Goal: Navigation & Orientation: Find specific page/section

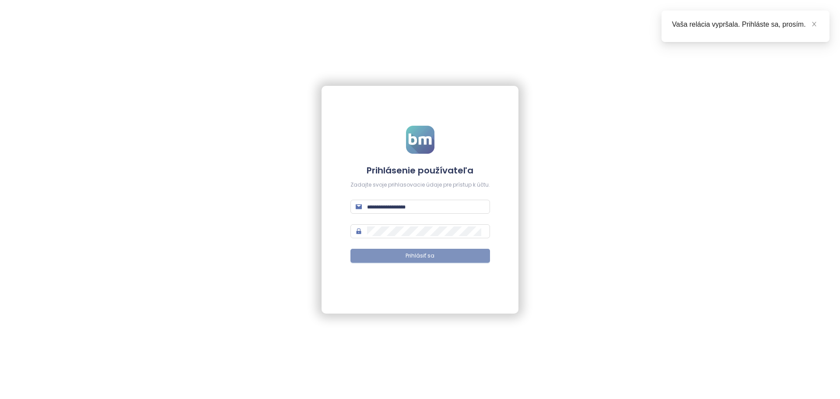
type input "**********"
click at [391, 254] on button "Prihlásiť sa" at bounding box center [421, 256] width 140 height 14
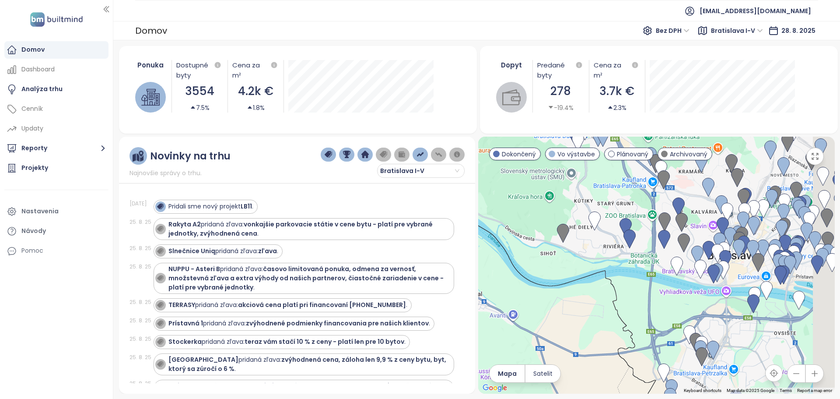
drag, startPoint x: 672, startPoint y: 284, endPoint x: 603, endPoint y: 320, distance: 78.5
click at [603, 320] on div at bounding box center [656, 265] width 356 height 257
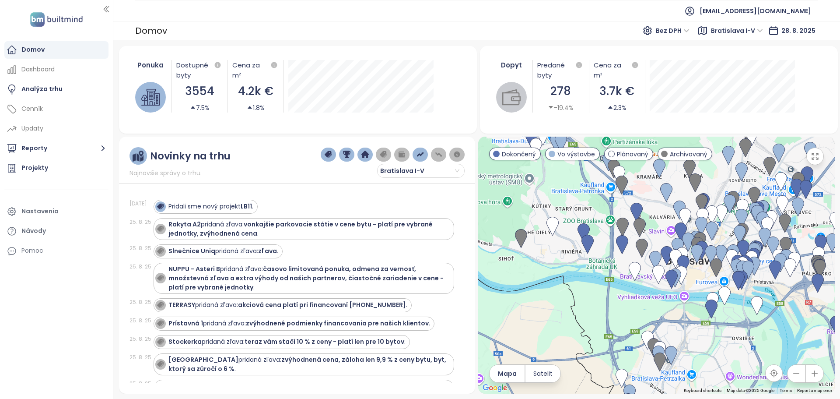
drag, startPoint x: 601, startPoint y: 316, endPoint x: 556, endPoint y: 321, distance: 45.0
click at [556, 321] on div at bounding box center [656, 265] width 356 height 257
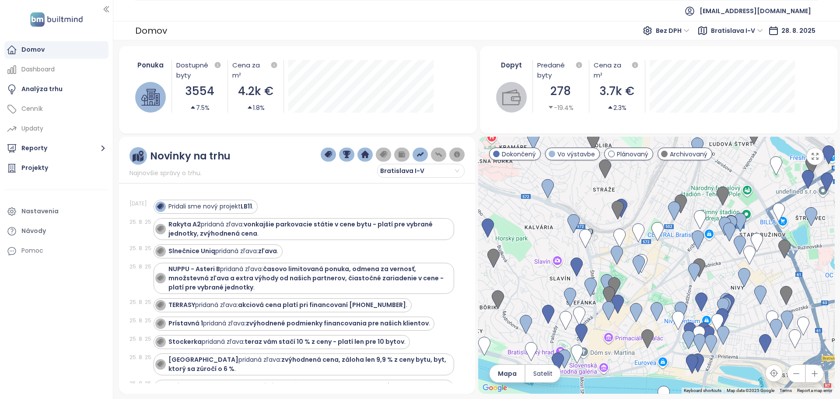
drag, startPoint x: 707, startPoint y: 240, endPoint x: 669, endPoint y: 265, distance: 45.5
click at [669, 265] on div at bounding box center [656, 265] width 356 height 257
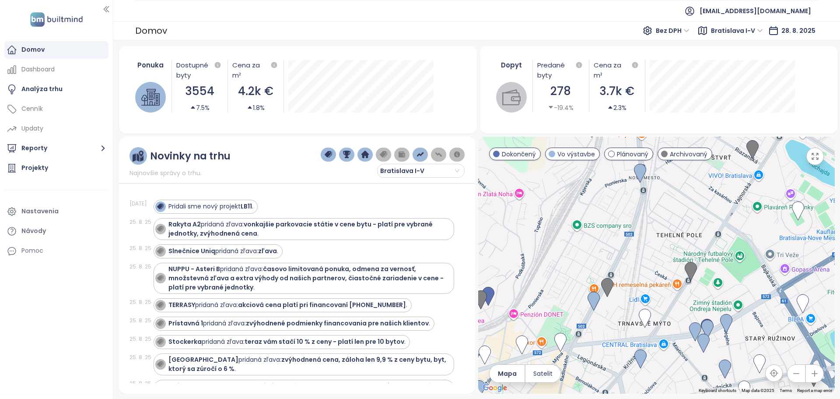
drag, startPoint x: 646, startPoint y: 283, endPoint x: 597, endPoint y: 334, distance: 70.9
click at [597, 334] on div at bounding box center [656, 265] width 356 height 257
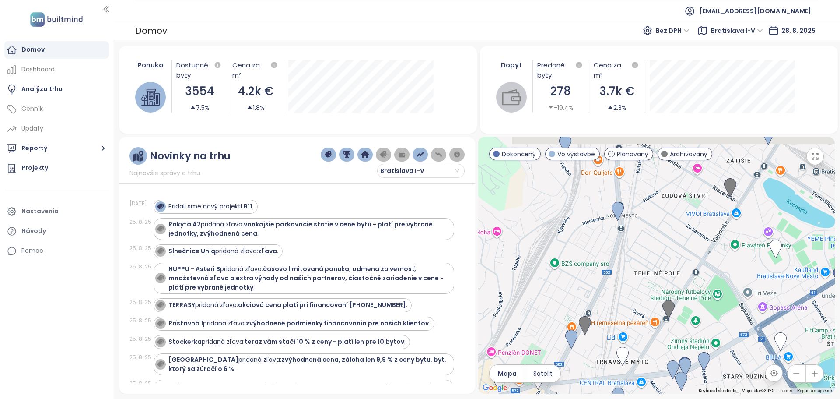
drag, startPoint x: 596, startPoint y: 279, endPoint x: 573, endPoint y: 318, distance: 45.1
click at [573, 318] on div at bounding box center [656, 265] width 356 height 257
click at [620, 214] on img at bounding box center [618, 211] width 12 height 19
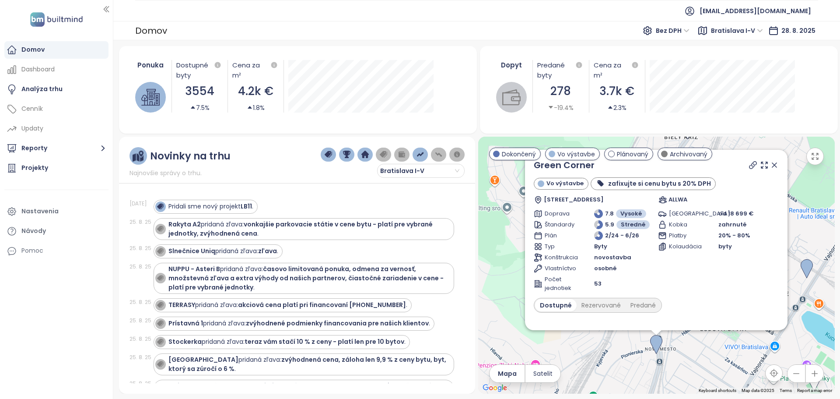
drag, startPoint x: 726, startPoint y: 274, endPoint x: 679, endPoint y: 312, distance: 59.5
click at [679, 312] on div "Green Corner Vo výstavbe zafixujte si cenu bytu s 20% DPH Račianska 1522/69, 83…" at bounding box center [656, 292] width 245 height 268
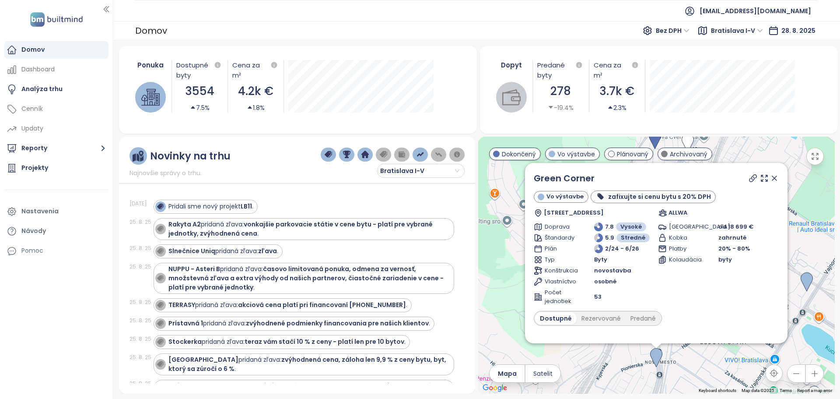
click at [770, 180] on icon at bounding box center [774, 178] width 9 height 9
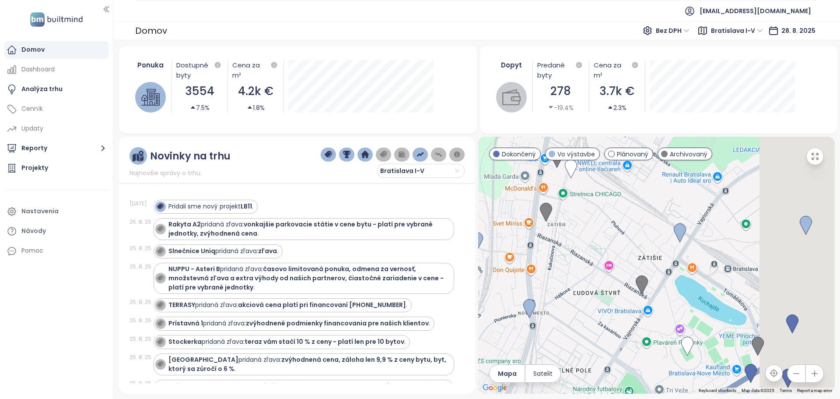
drag, startPoint x: 765, startPoint y: 289, endPoint x: 628, endPoint y: 238, distance: 146.1
click at [628, 238] on div at bounding box center [656, 265] width 356 height 257
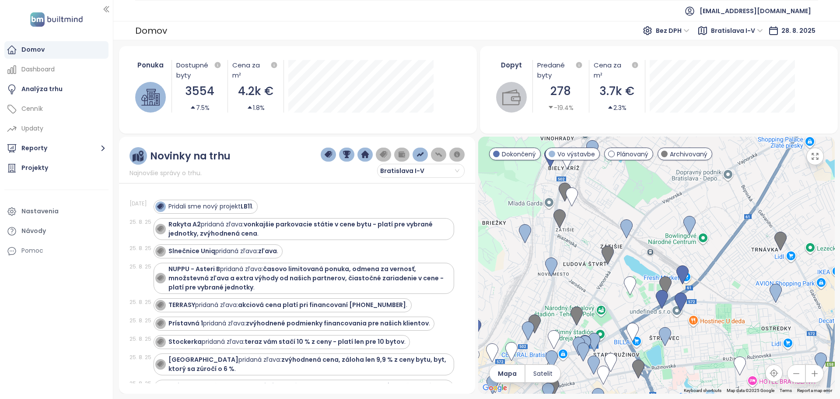
drag, startPoint x: 677, startPoint y: 291, endPoint x: 620, endPoint y: 296, distance: 57.1
click at [620, 296] on div at bounding box center [656, 265] width 356 height 257
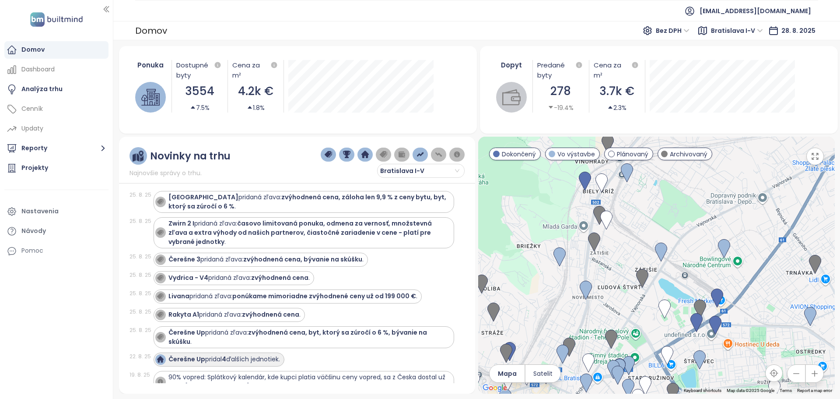
scroll to position [175, 0]
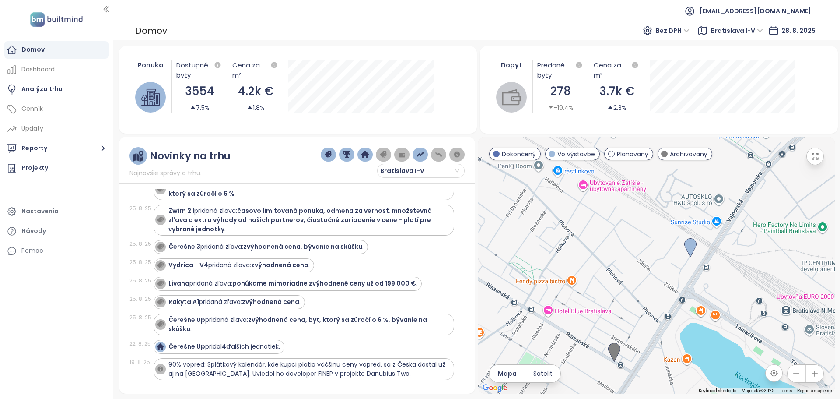
drag, startPoint x: 694, startPoint y: 277, endPoint x: 639, endPoint y: 210, distance: 86.7
click at [639, 210] on div at bounding box center [656, 265] width 356 height 257
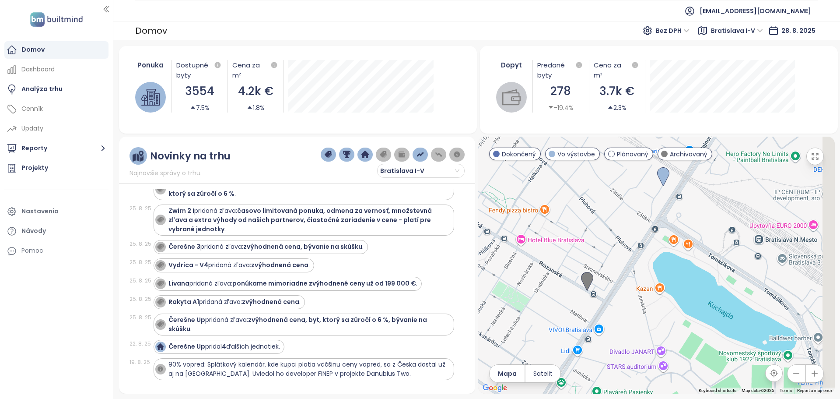
drag, startPoint x: 672, startPoint y: 287, endPoint x: 643, endPoint y: 209, distance: 83.1
click at [643, 209] on div at bounding box center [656, 265] width 356 height 257
